Goal: Transaction & Acquisition: Purchase product/service

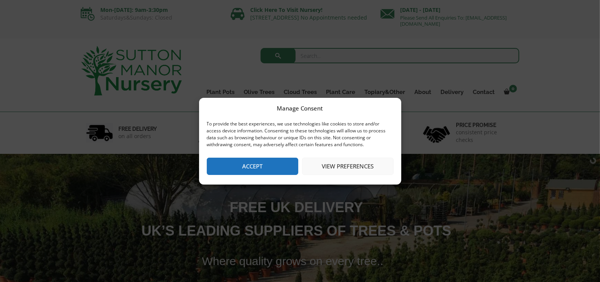
click at [257, 169] on button "Accept" at bounding box center [252, 166] width 91 height 17
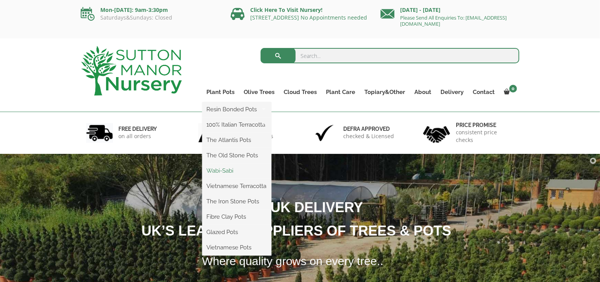
click at [226, 170] on link "Wabi-Sabi" at bounding box center [236, 171] width 69 height 12
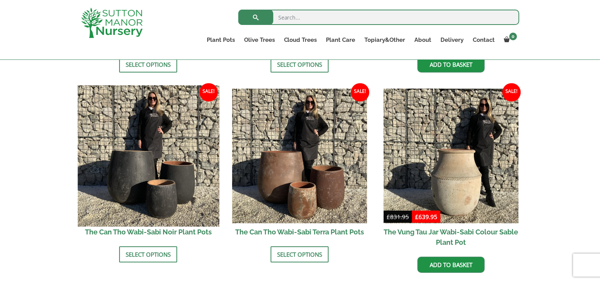
scroll to position [807, 0]
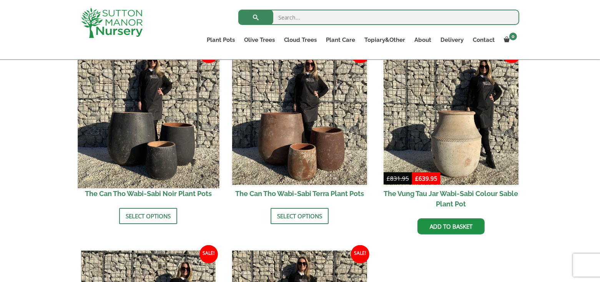
click at [143, 137] on img at bounding box center [148, 117] width 141 height 141
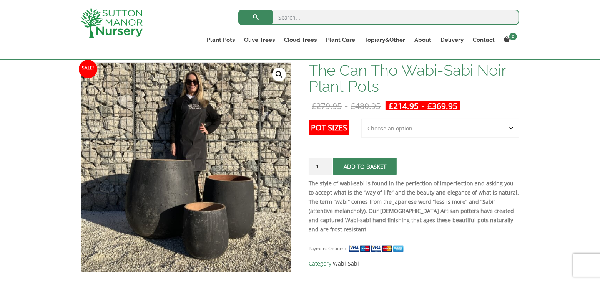
scroll to position [192, 0]
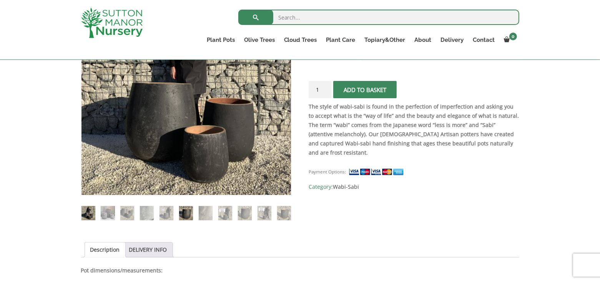
click at [184, 213] on img at bounding box center [186, 213] width 14 height 14
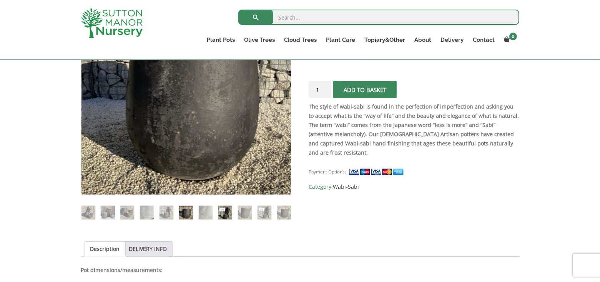
click at [225, 218] on img at bounding box center [225, 213] width 14 height 14
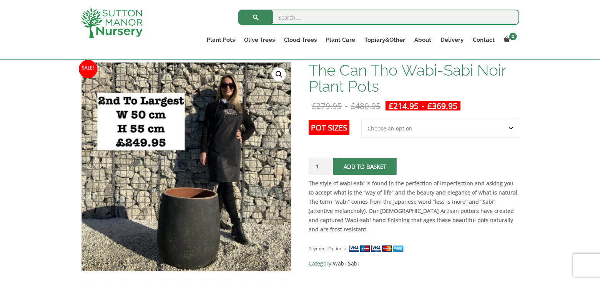
scroll to position [154, 0]
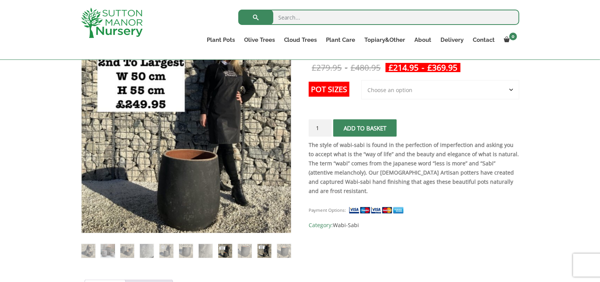
click at [262, 251] on img at bounding box center [264, 251] width 14 height 14
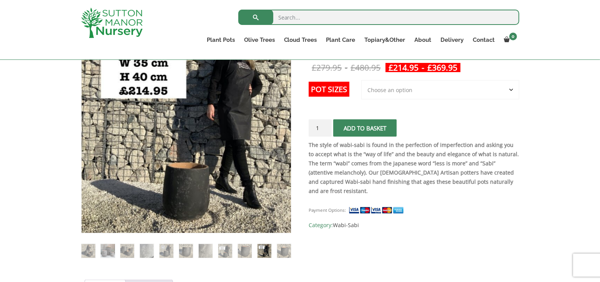
scroll to position [77, 0]
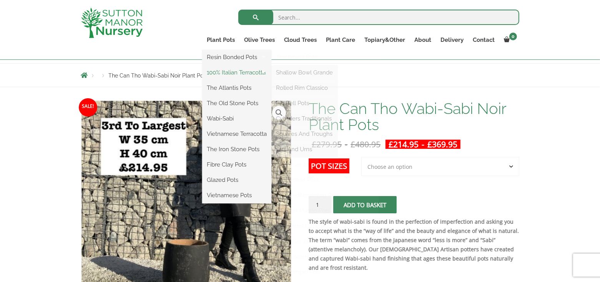
click at [235, 70] on link "100% Italian Terracotta" at bounding box center [236, 73] width 69 height 12
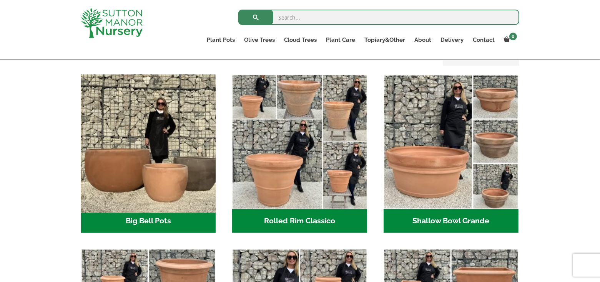
scroll to position [269, 0]
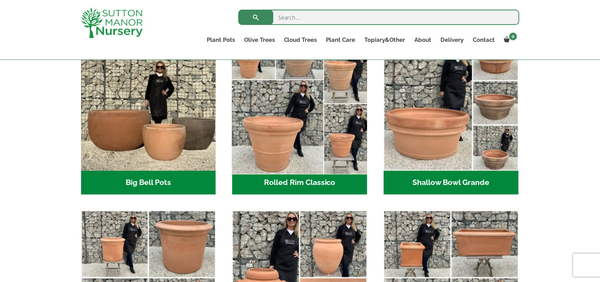
click at [286, 119] on img "Visit product category Rolled Rim Classico" at bounding box center [299, 103] width 141 height 141
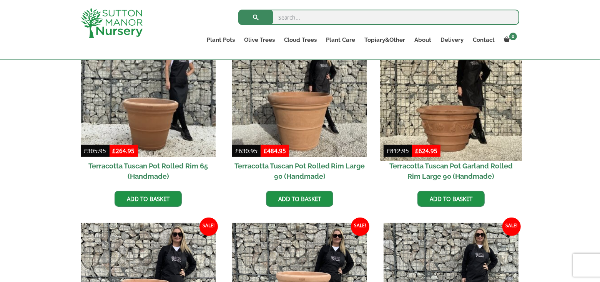
scroll to position [307, 0]
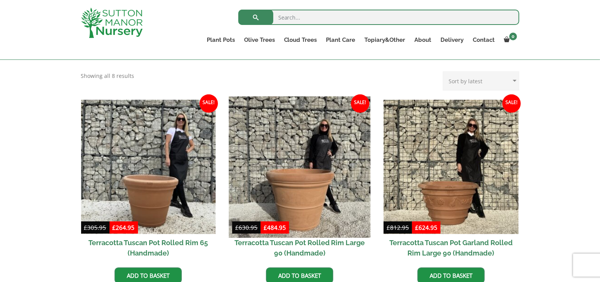
click at [299, 181] on img at bounding box center [299, 166] width 141 height 141
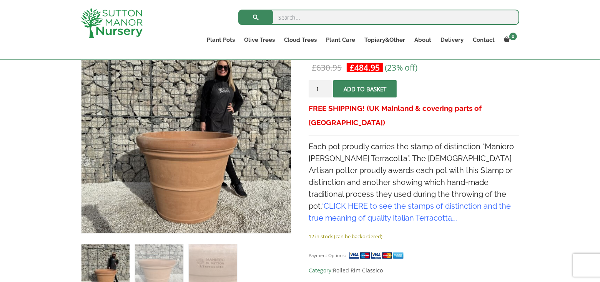
scroll to position [269, 0]
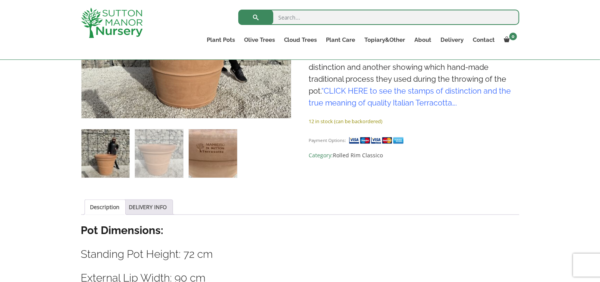
click at [221, 158] on img at bounding box center [213, 154] width 48 height 48
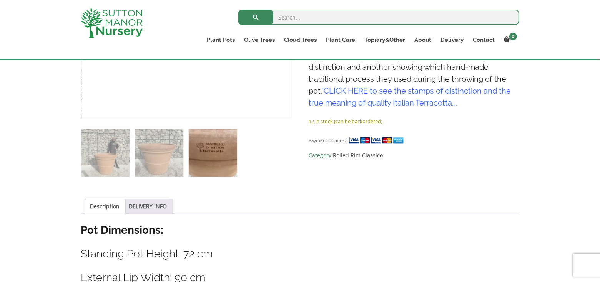
scroll to position [154, 0]
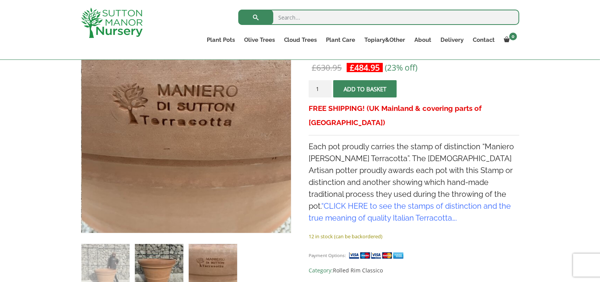
click at [161, 262] on img at bounding box center [159, 268] width 48 height 48
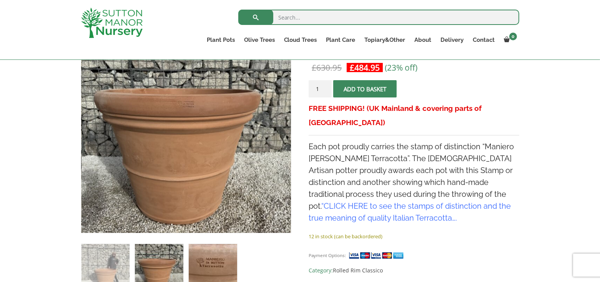
click at [209, 274] on img at bounding box center [213, 268] width 48 height 48
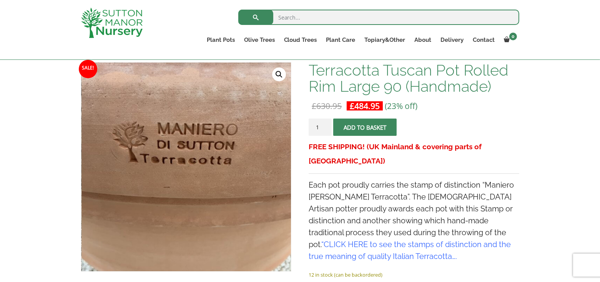
scroll to position [231, 0]
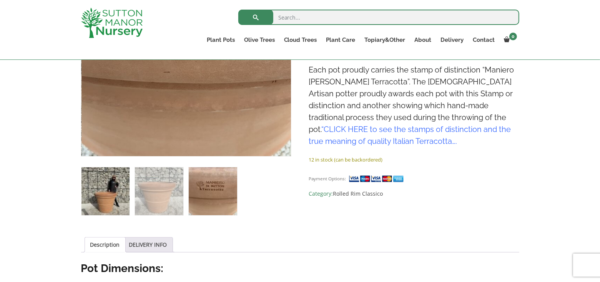
click at [105, 202] on img at bounding box center [105, 192] width 48 height 48
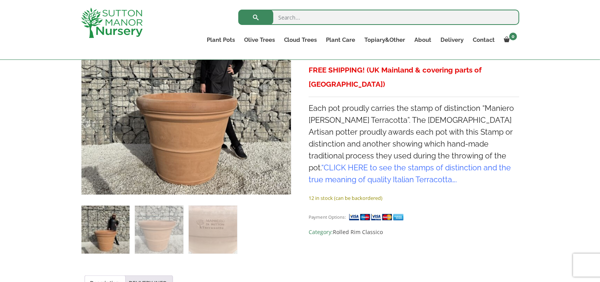
scroll to position [115, 0]
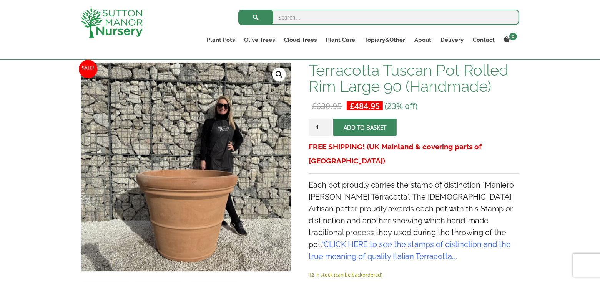
click at [372, 125] on button "Add to basket" at bounding box center [364, 127] width 63 height 17
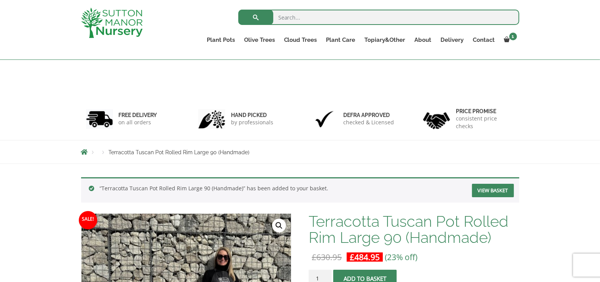
scroll to position [115, 0]
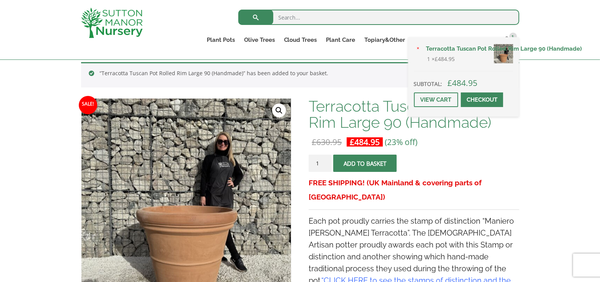
click at [482, 100] on span at bounding box center [482, 100] width 0 height 0
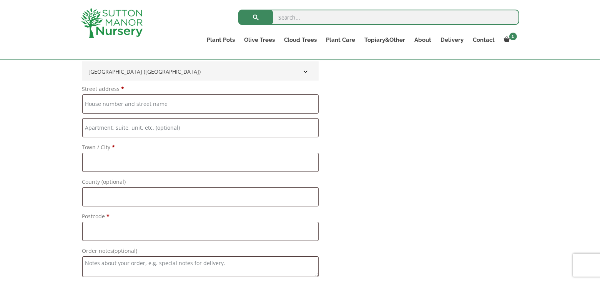
scroll to position [653, 0]
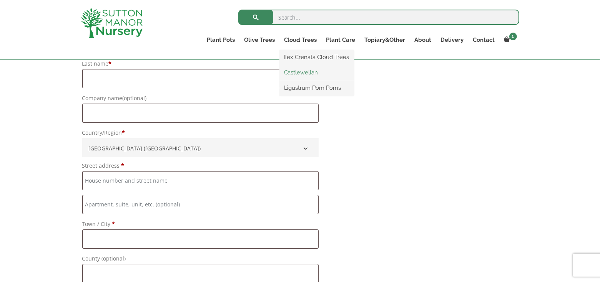
click at [295, 74] on link "Castlewellan" at bounding box center [316, 73] width 75 height 12
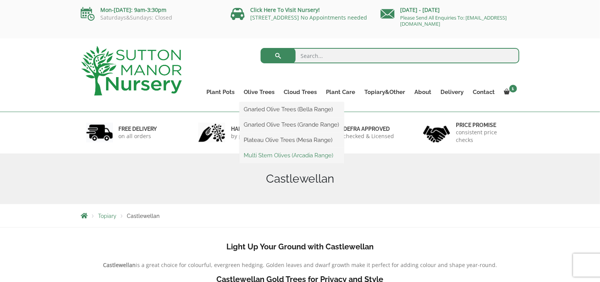
click at [294, 154] on link "Multi Stem Olives (Arcadia Range)" at bounding box center [291, 156] width 105 height 12
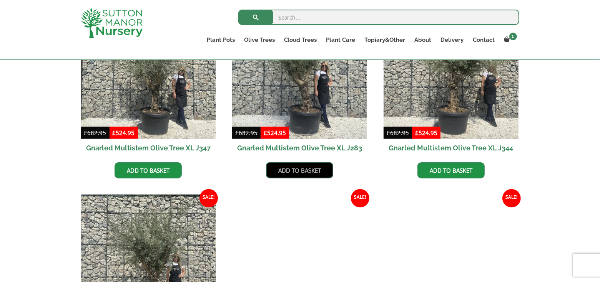
scroll to position [500, 0]
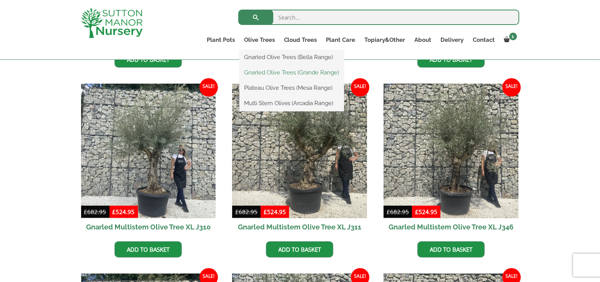
click at [309, 71] on link "Gnarled Olive Trees (Grande Range)" at bounding box center [291, 73] width 105 height 12
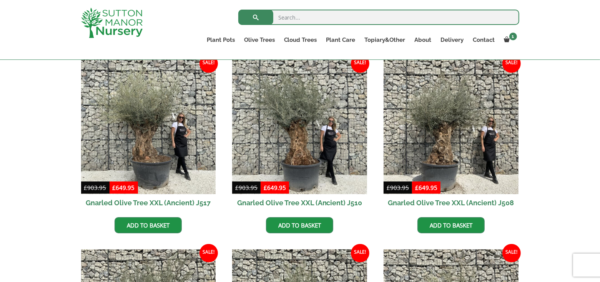
scroll to position [269, 0]
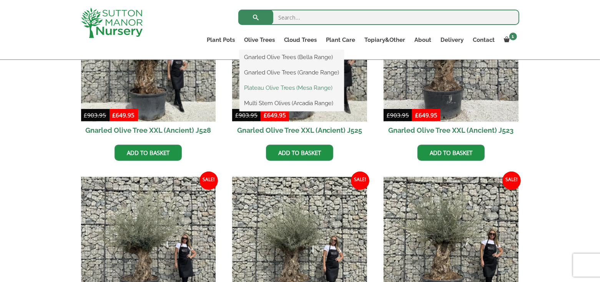
click at [262, 89] on link "Plateau Olive Trees (Mesa Range)" at bounding box center [291, 88] width 105 height 12
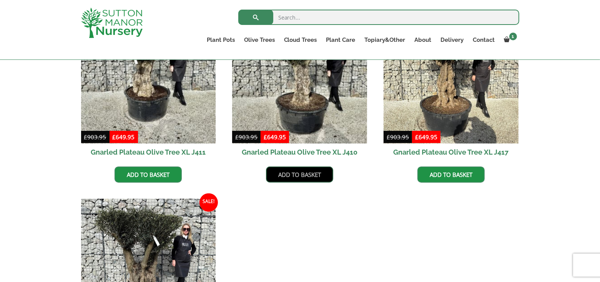
scroll to position [307, 0]
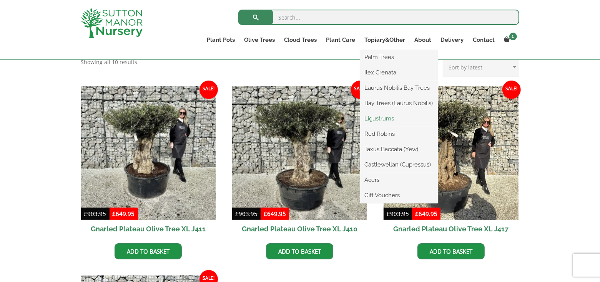
click at [384, 119] on link "Ligustrums" at bounding box center [399, 119] width 78 height 12
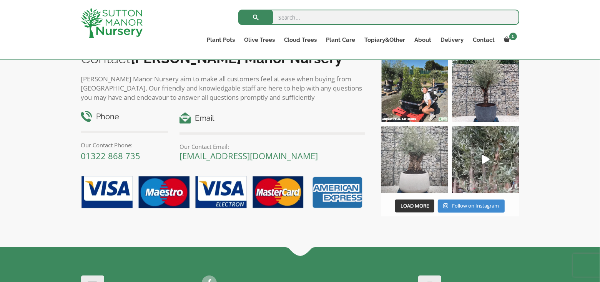
scroll to position [423, 0]
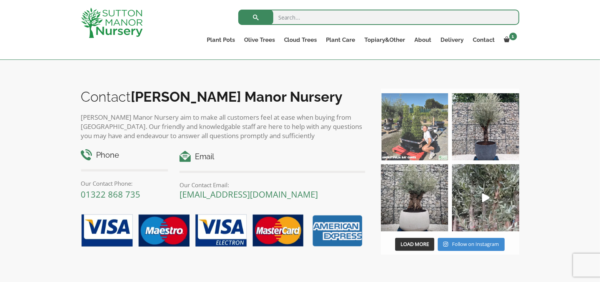
click at [414, 124] on img at bounding box center [414, 126] width 67 height 67
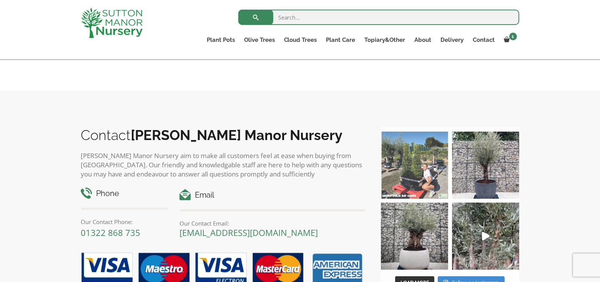
scroll to position [307, 0]
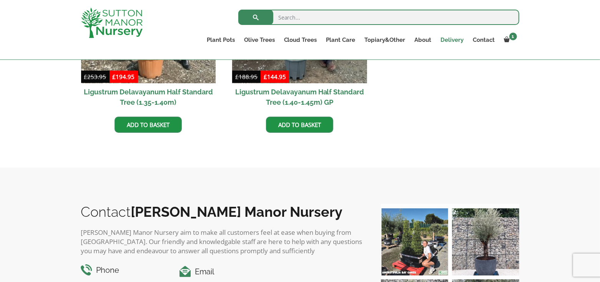
click at [454, 38] on link "Delivery" at bounding box center [452, 40] width 32 height 11
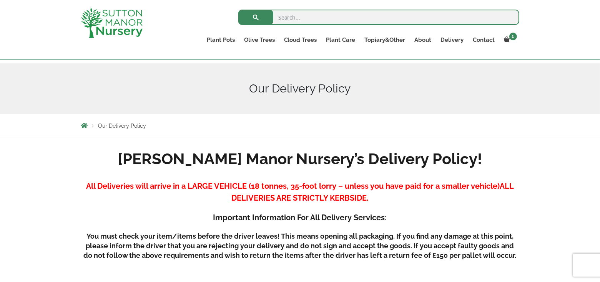
scroll to position [38, 0]
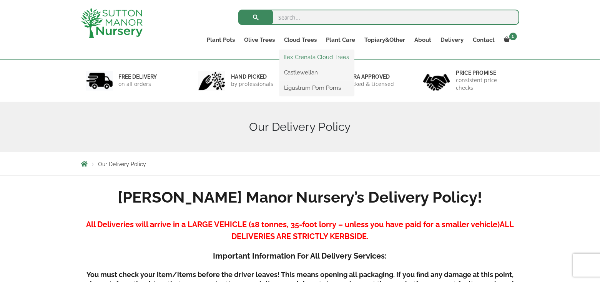
click at [309, 56] on link "Ilex Crenata Cloud Trees" at bounding box center [316, 57] width 75 height 12
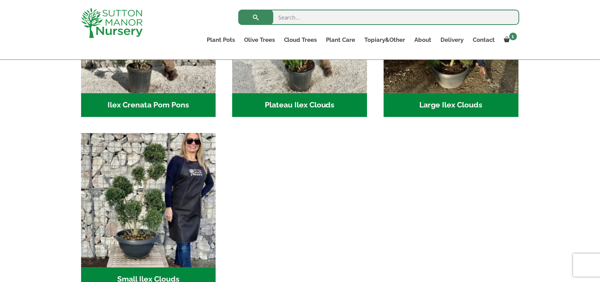
scroll to position [307, 0]
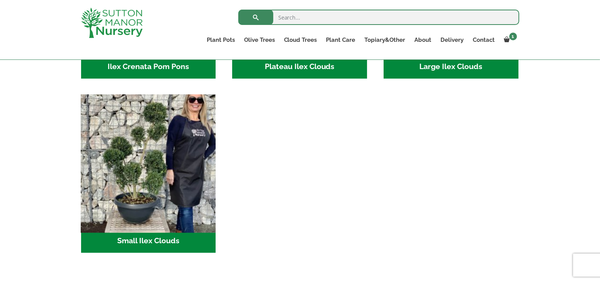
click at [153, 189] on img "Visit product category Small Ilex Clouds" at bounding box center [148, 161] width 141 height 141
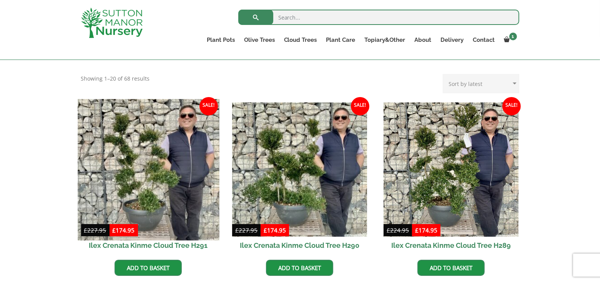
scroll to position [38, 0]
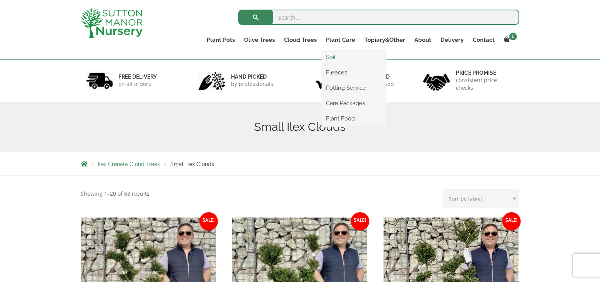
click at [332, 58] on link "Soil" at bounding box center [354, 57] width 65 height 12
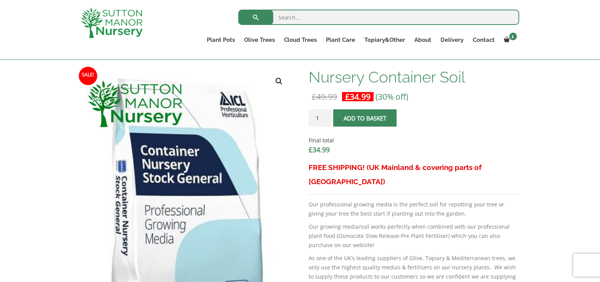
scroll to position [192, 0]
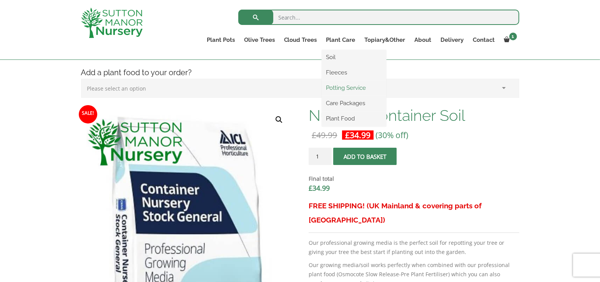
click at [342, 90] on link "Potting Service" at bounding box center [354, 88] width 65 height 12
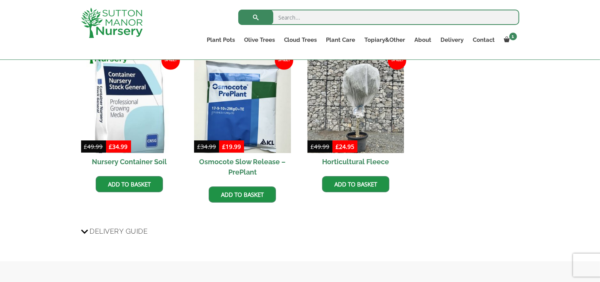
scroll to position [500, 0]
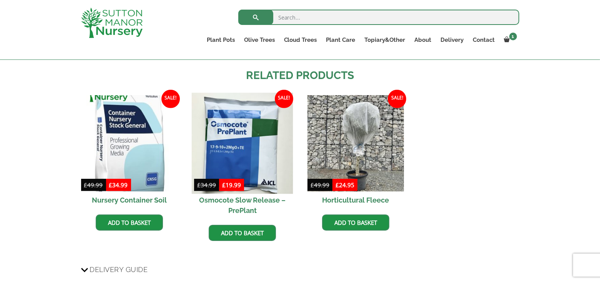
click at [233, 110] on img at bounding box center [242, 143] width 101 height 101
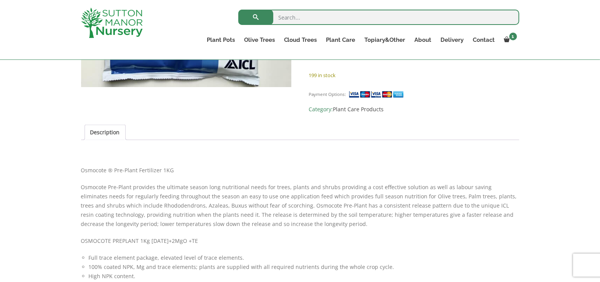
scroll to position [192, 0]
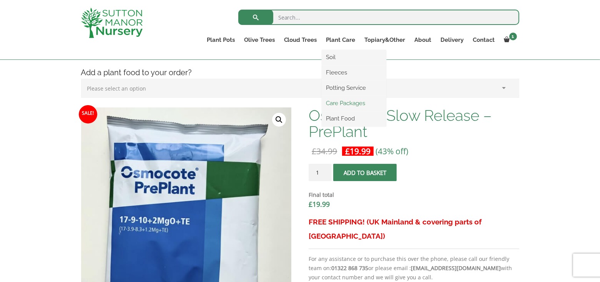
click at [354, 104] on link "Care Packages" at bounding box center [354, 104] width 65 height 12
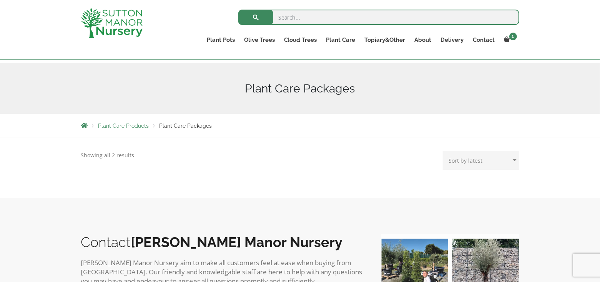
scroll to position [38, 0]
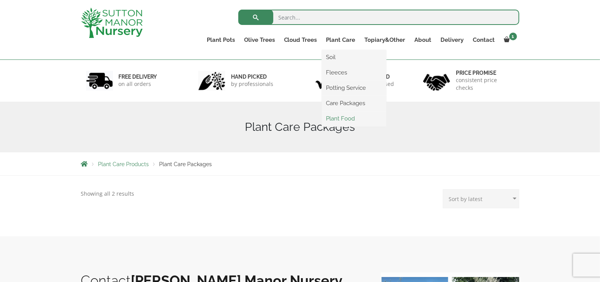
click at [342, 120] on link "Plant Food" at bounding box center [354, 119] width 65 height 12
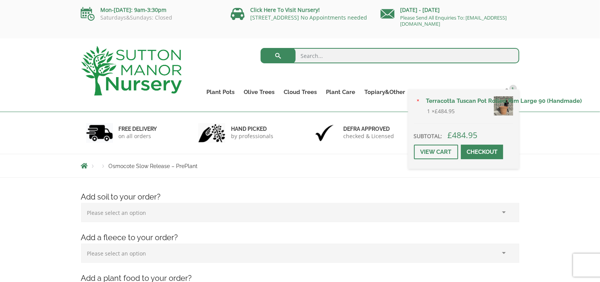
click at [482, 152] on span at bounding box center [482, 152] width 0 height 0
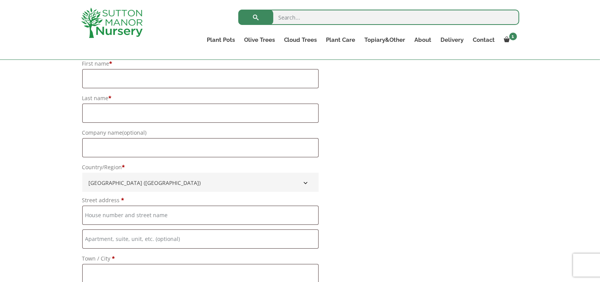
scroll to position [350, 0]
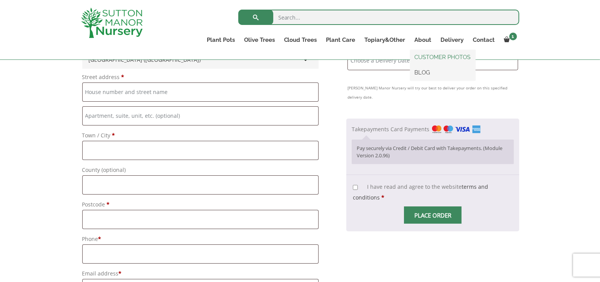
click at [442, 56] on link "CUSTOMER PHOTOS" at bounding box center [442, 57] width 65 height 12
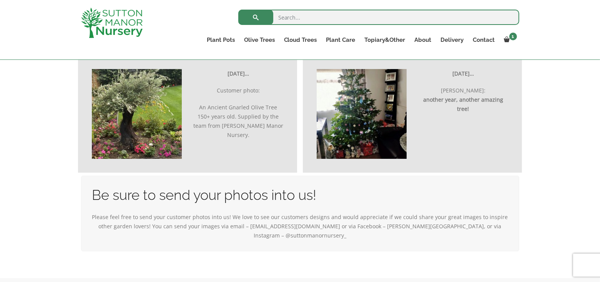
scroll to position [2190, 0]
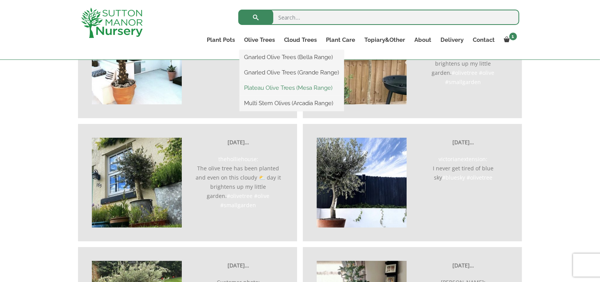
click at [272, 87] on link "Plateau Olive Trees (Mesa Range)" at bounding box center [291, 88] width 105 height 12
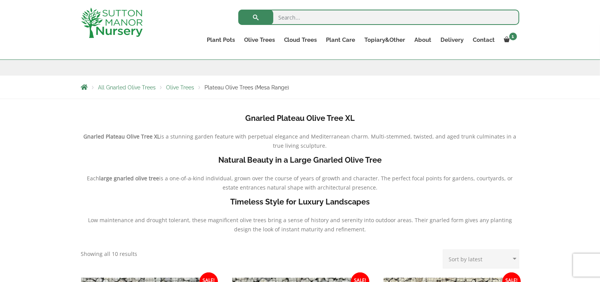
scroll to position [77, 0]
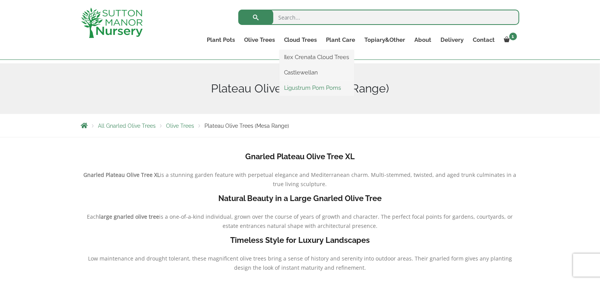
click at [322, 90] on link "Ligustrum Pom Poms" at bounding box center [316, 88] width 75 height 12
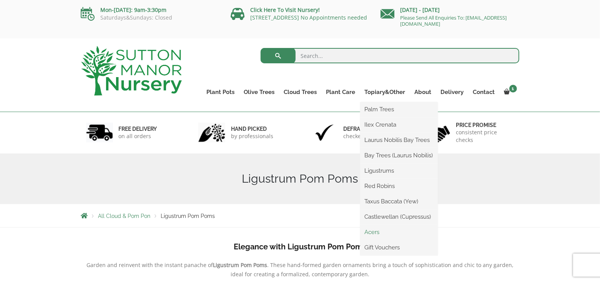
click at [377, 234] on link "Acers" at bounding box center [399, 233] width 78 height 12
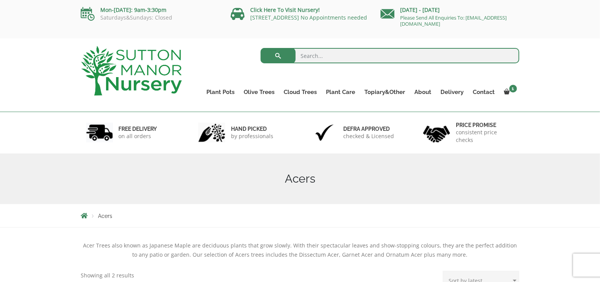
scroll to position [38, 0]
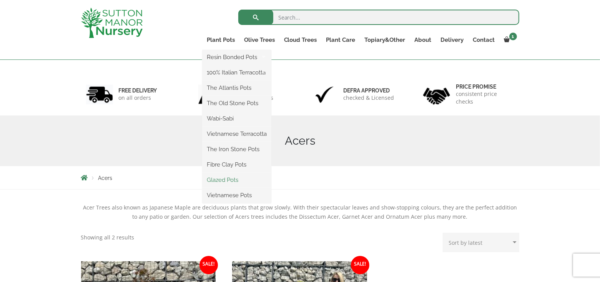
click at [225, 179] on link "Glazed Pots" at bounding box center [236, 180] width 69 height 12
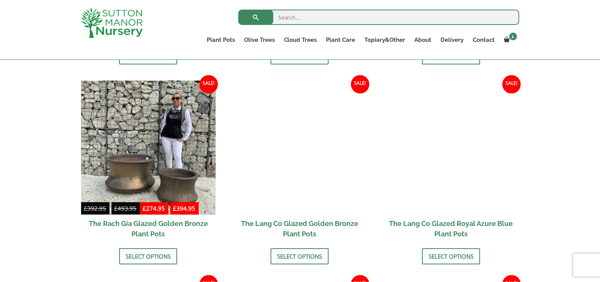
scroll to position [538, 0]
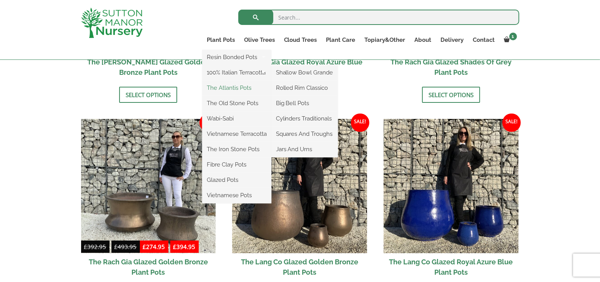
click at [235, 87] on link "The Atlantis Pots" at bounding box center [236, 88] width 69 height 12
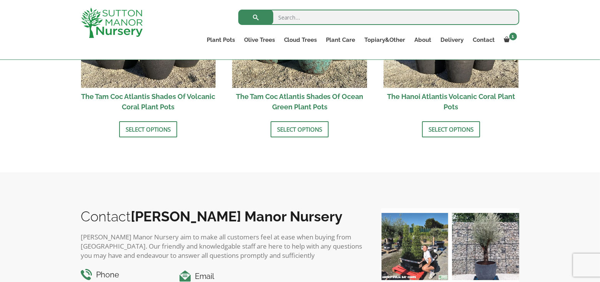
scroll to position [653, 0]
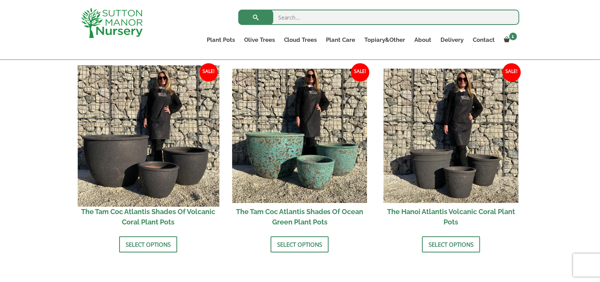
click at [171, 169] on img at bounding box center [148, 135] width 141 height 141
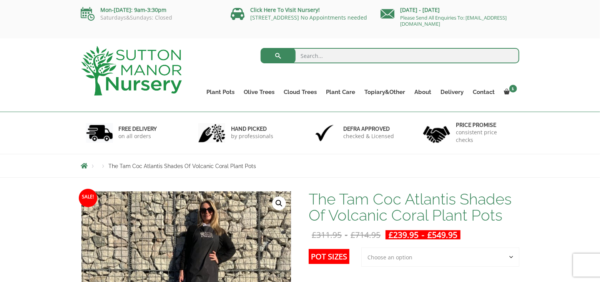
scroll to position [115, 0]
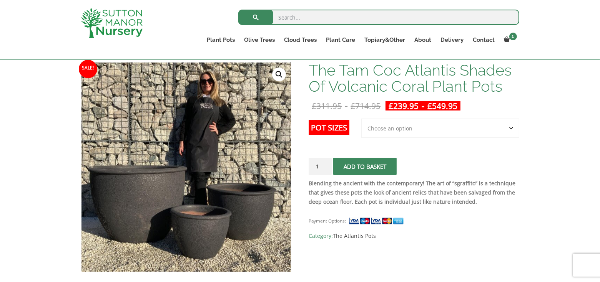
click at [404, 135] on select "Choose an option 3rd to Largest Pot In The Picture 2nd to Largest Pot In The Pi…" at bounding box center [440, 128] width 158 height 19
select select "Largest pot In The Picture"
click at [362, 119] on select "Choose an option 3rd to Largest Pot In The Picture 2nd to Largest Pot In The Pi…" at bounding box center [440, 128] width 158 height 19
